Goal: Task Accomplishment & Management: Use online tool/utility

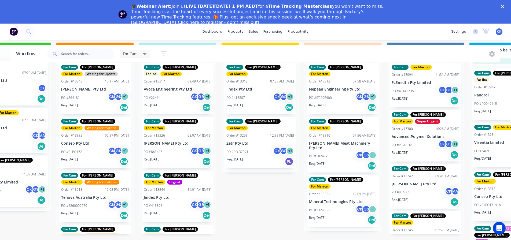
scroll to position [22, 0]
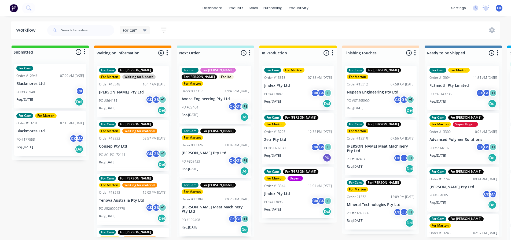
click at [288, 93] on div "PO #413887 CK GS + 1" at bounding box center [298, 94] width 68 height 10
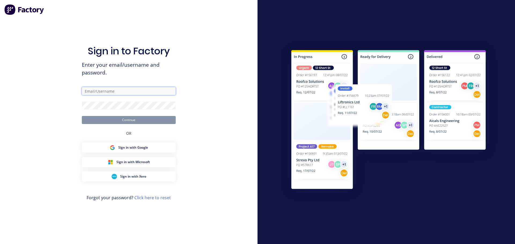
type input "[EMAIL_ADDRESS][DOMAIN_NAME]"
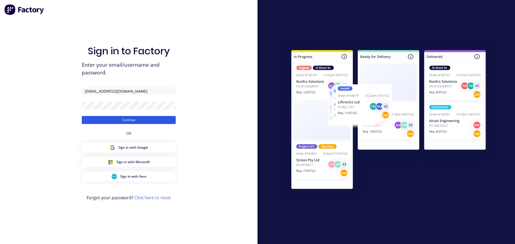
click at [129, 120] on button "Continue" at bounding box center [129, 120] width 94 height 8
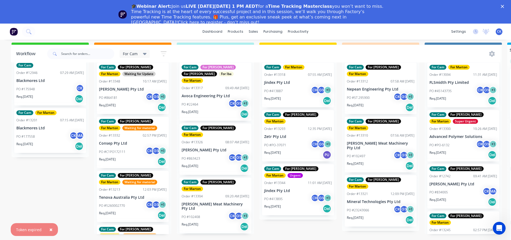
scroll to position [31, 0]
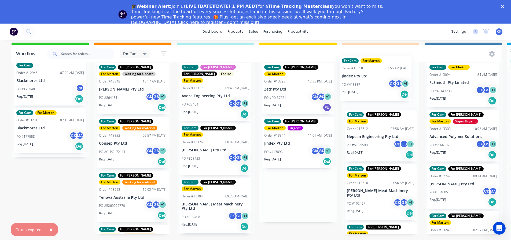
drag, startPoint x: 289, startPoint y: 88, endPoint x: 368, endPoint y: 86, distance: 78.9
click at [368, 86] on div "Submitted 2 Status colour #32CD32 hex #32CD32 Save Cancel Summaries Total order…" at bounding box center [365, 142] width 739 height 198
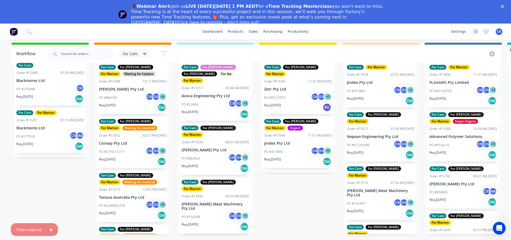
click at [218, 110] on div "Req. [DATE] Del" at bounding box center [216, 114] width 68 height 9
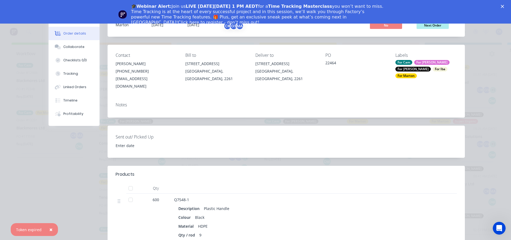
scroll to position [0, 0]
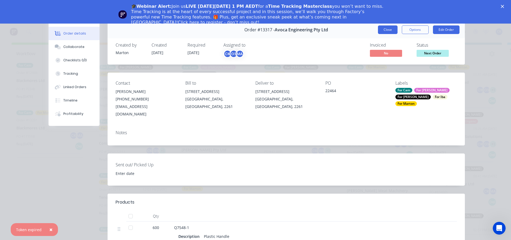
click at [386, 31] on button "Close" at bounding box center [388, 29] width 20 height 9
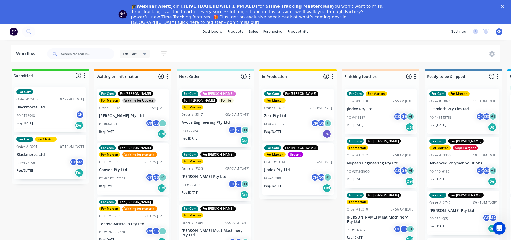
click at [218, 180] on div "PO #863423 CK GS + 1" at bounding box center [216, 185] width 68 height 10
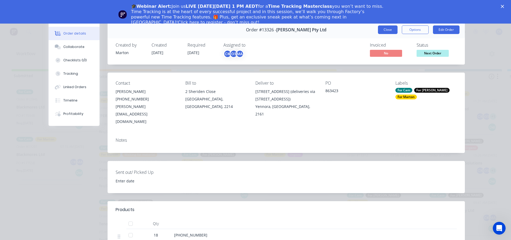
click at [392, 28] on button "Close" at bounding box center [388, 29] width 20 height 9
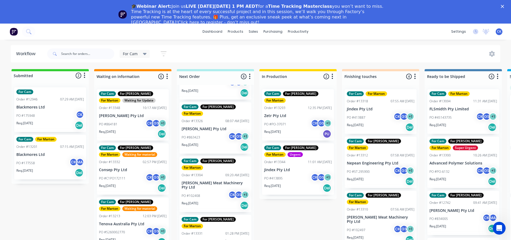
scroll to position [54, 0]
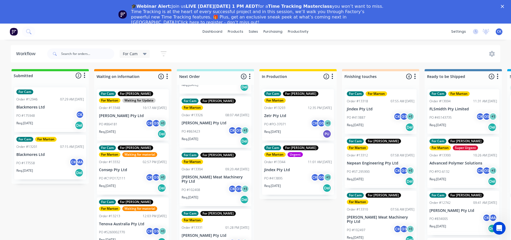
click at [51, 142] on div "For Marton" at bounding box center [45, 139] width 21 height 5
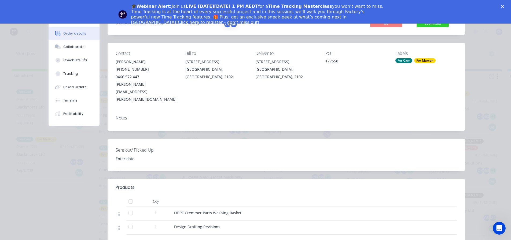
scroll to position [0, 0]
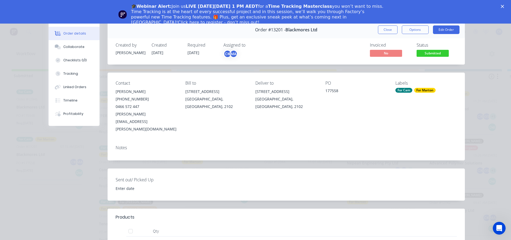
click at [428, 92] on div "For Marton" at bounding box center [424, 90] width 21 height 5
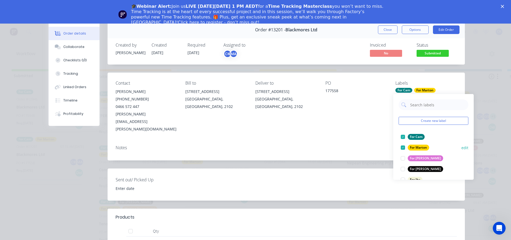
click at [402, 149] on div at bounding box center [403, 147] width 11 height 11
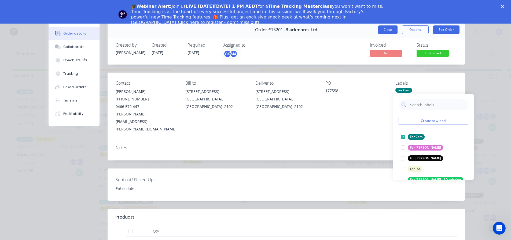
click at [387, 27] on button "Close" at bounding box center [388, 29] width 20 height 9
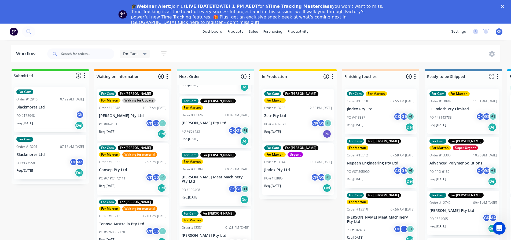
click at [68, 165] on div "PO #177558 CK MA" at bounding box center [50, 163] width 68 height 10
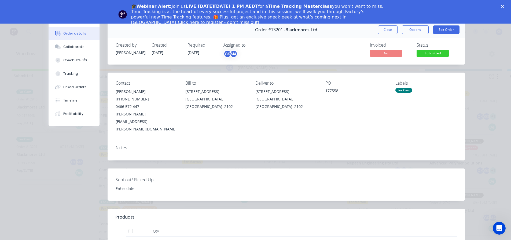
click at [225, 52] on div "CK" at bounding box center [228, 54] width 8 height 8
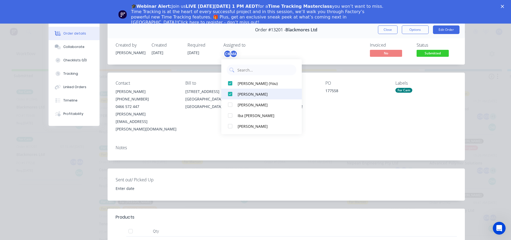
click at [229, 97] on div at bounding box center [230, 94] width 11 height 11
click at [378, 29] on button "Close" at bounding box center [388, 29] width 20 height 9
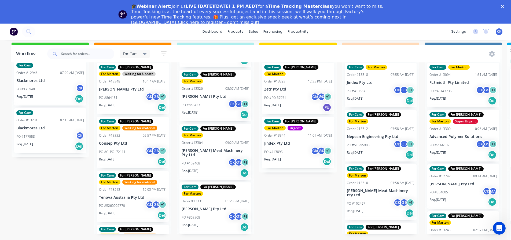
scroll to position [31, 0]
click at [508, 8] on div "🎓Webinar Alert: Join us LIVE [DATE][DATE] 1 PM AEDT for a Time Tracking Masterc…" at bounding box center [255, 14] width 511 height 25
click at [504, 7] on polygon "Close" at bounding box center [502, 6] width 3 height 3
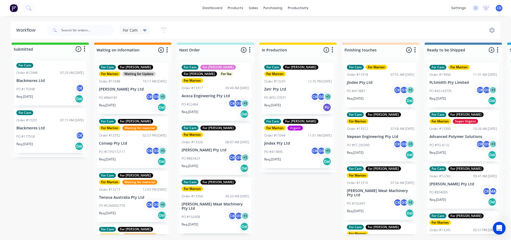
scroll to position [0, 0]
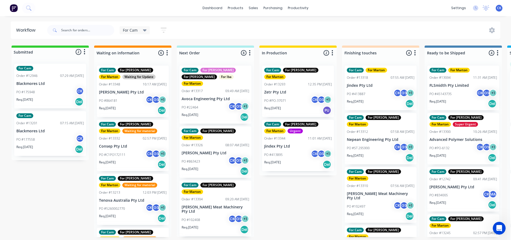
click at [210, 113] on div "Req. [DATE] Del" at bounding box center [216, 117] width 68 height 9
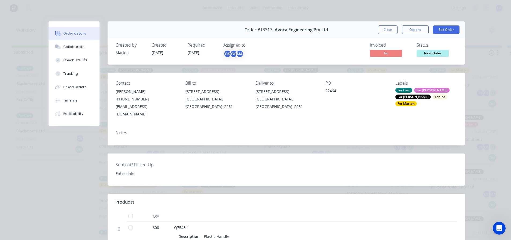
click at [385, 34] on div "Order #13317 - Avoca Engineering Pty Ltd Close Options Edit Order" at bounding box center [286, 29] width 357 height 17
click at [386, 31] on button "Close" at bounding box center [388, 29] width 20 height 9
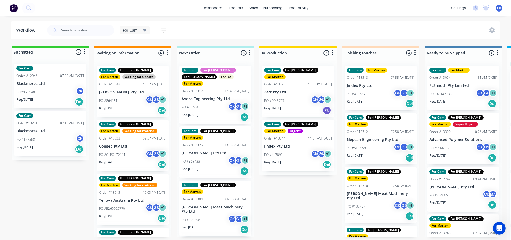
click at [207, 151] on p "[PERSON_NAME] Pty Ltd" at bounding box center [216, 153] width 68 height 5
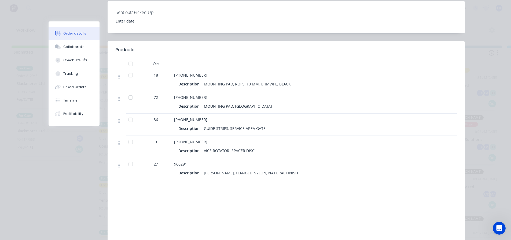
scroll to position [161, 0]
